Goal: Task Accomplishment & Management: Use online tool/utility

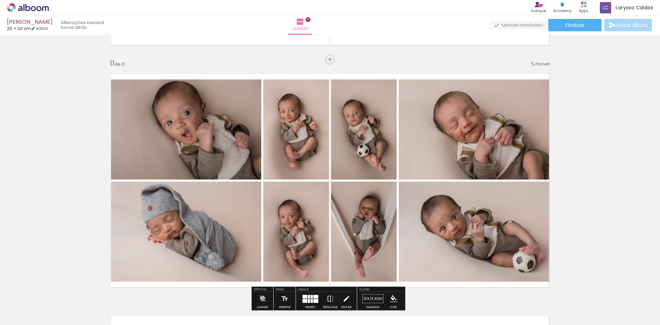
scroll to position [2341, 0]
